Goal: Book appointment/travel/reservation

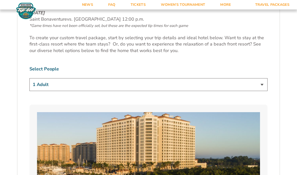
scroll to position [289, 0]
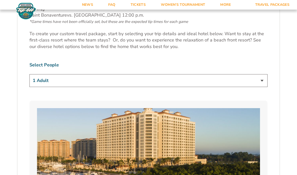
click at [264, 87] on select "1 Adult 2 Adults 3 Adults 4 Adults 2 Adults + 1 Child 2 Adults + 2 Children 2 A…" at bounding box center [148, 80] width 238 height 13
select select "2 Adults"
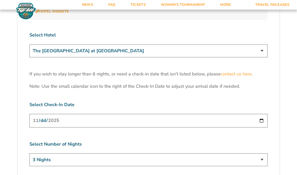
scroll to position [1547, 0]
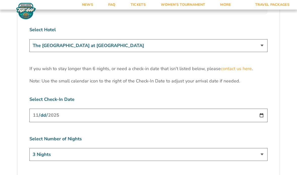
click at [247, 109] on input "[DATE]" at bounding box center [148, 115] width 238 height 13
type input "[DATE]"
click at [265, 148] on select "3 Nights 4 Nights 5 Nights 6 Nights" at bounding box center [148, 154] width 238 height 13
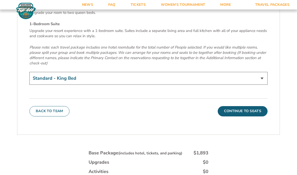
click at [261, 72] on select "Standard - King Bed Two Queen Beds - Upgrade (+$15 per night) 1-Bedroom Suite (…" at bounding box center [148, 78] width 238 height 13
select select "Two Queen Beds - Upgrade"
click at [256, 106] on button "Continue To Seats" at bounding box center [243, 111] width 50 height 10
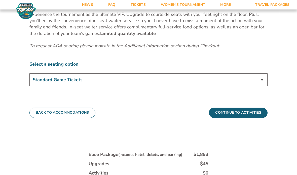
scroll to position [249, 0]
click at [265, 86] on select "Standard Game Tickets Midcourt Seat Upgrade (+$100 per person) Courtside Seat +…" at bounding box center [148, 80] width 238 height 13
click at [254, 118] on button "Continue To Activities" at bounding box center [238, 113] width 59 height 10
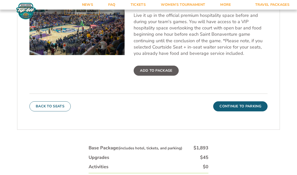
scroll to position [207, 0]
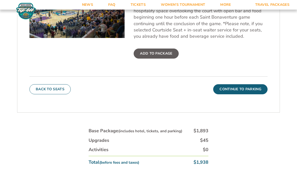
click at [251, 94] on button "Continue To Parking" at bounding box center [240, 89] width 54 height 10
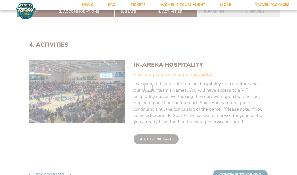
scroll to position [92, 0]
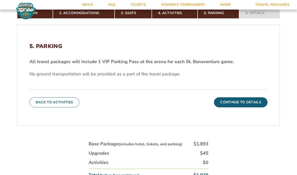
click at [250, 108] on button "Continue To Details" at bounding box center [241, 102] width 54 height 10
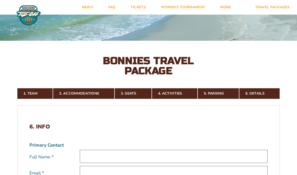
scroll to position [0, 0]
